Goal: Find specific page/section: Find specific page/section

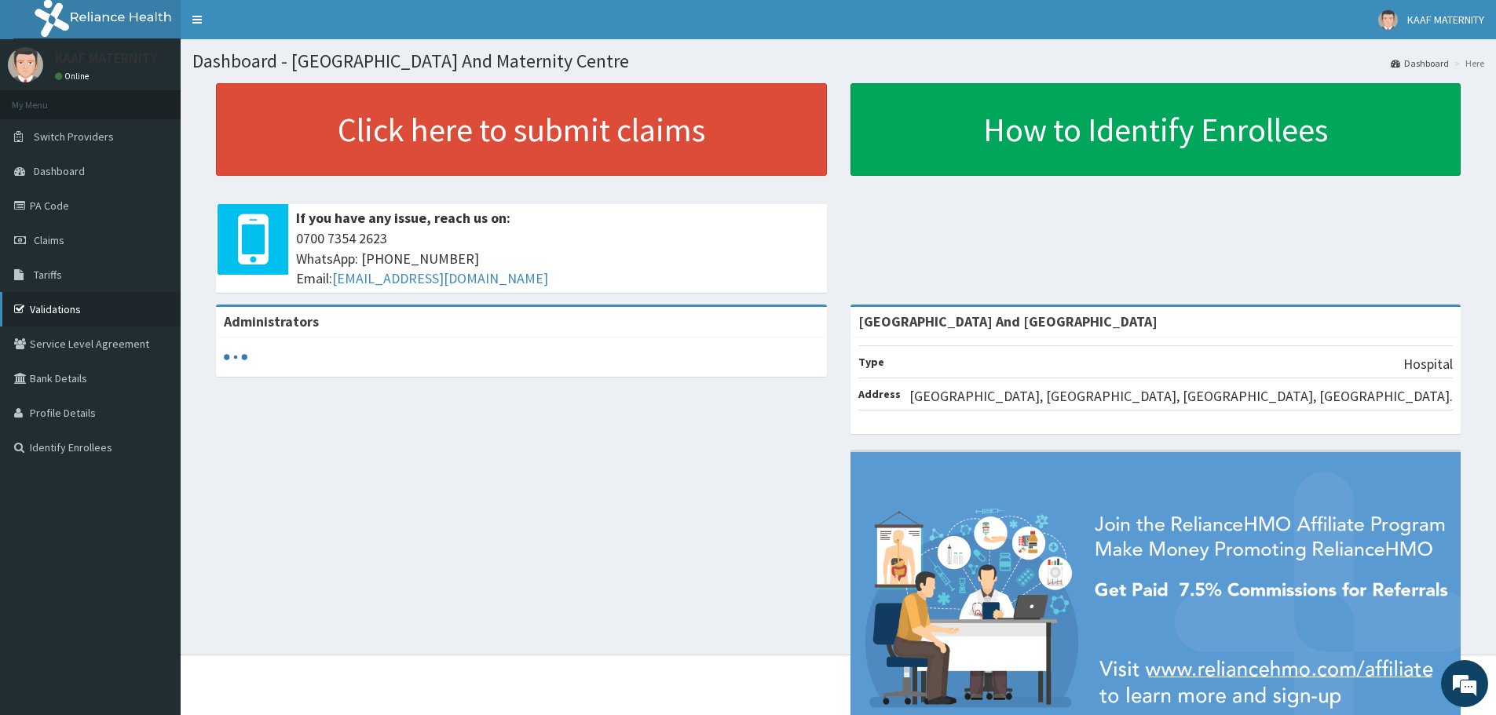
click at [42, 300] on link "Validations" at bounding box center [90, 309] width 181 height 35
click at [43, 302] on link "Validations" at bounding box center [90, 309] width 181 height 35
